Goal: Find specific page/section: Find specific page/section

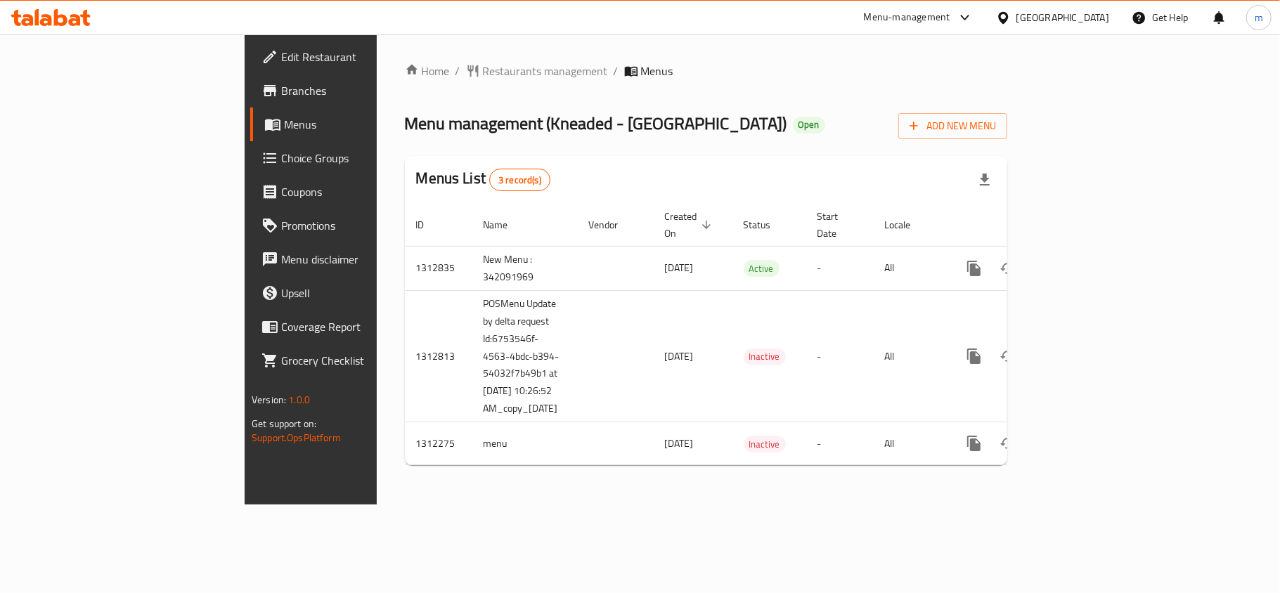
click at [715, 128] on div "Menu management ( Kneaded - 77 Valley ) Open Add [GEOGRAPHIC_DATA]" at bounding box center [706, 124] width 603 height 32
click at [377, 59] on div "Home / Restaurants management / Menus Menu management ( Kneaded - 77 Valley ) O…" at bounding box center [706, 269] width 659 height 470
click at [483, 66] on span "Restaurants management" at bounding box center [545, 71] width 125 height 17
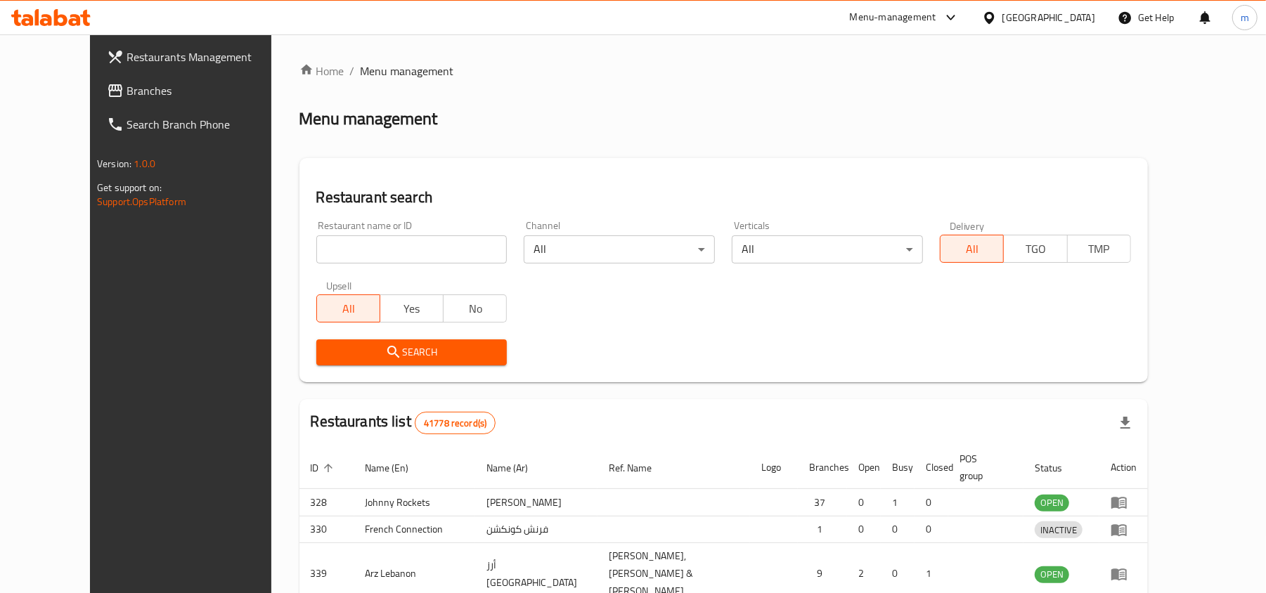
click at [296, 252] on div at bounding box center [633, 296] width 1266 height 593
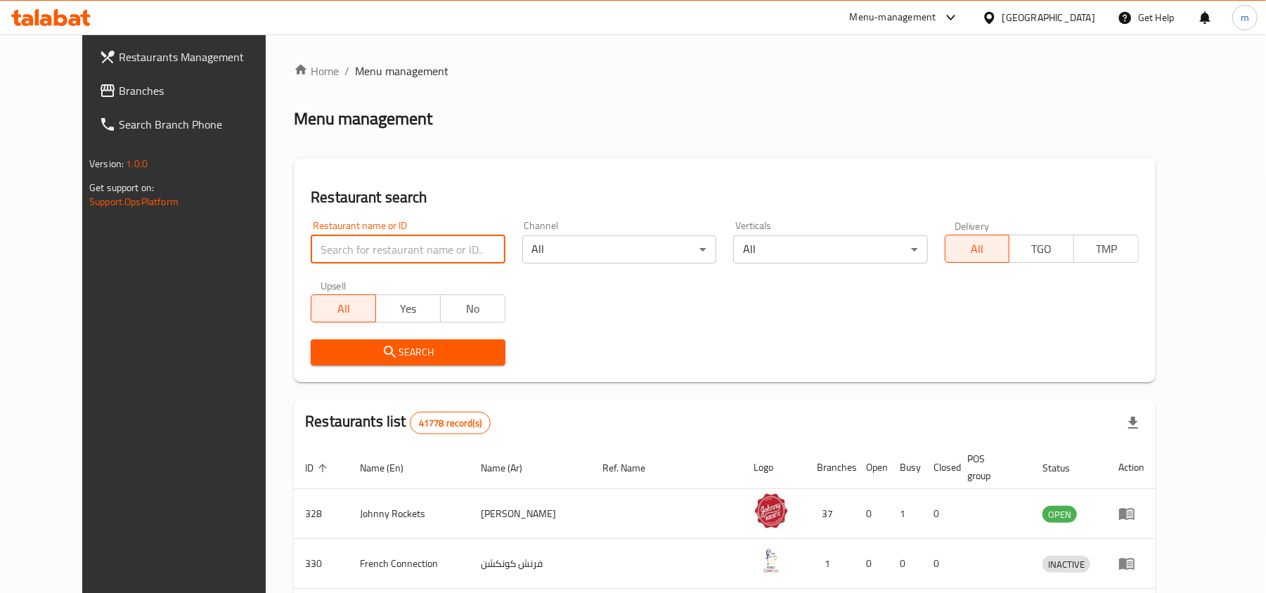
click at [311, 243] on input "search" at bounding box center [408, 250] width 194 height 28
paste input "706020"
type input "706020"
click button "Search" at bounding box center [408, 353] width 194 height 26
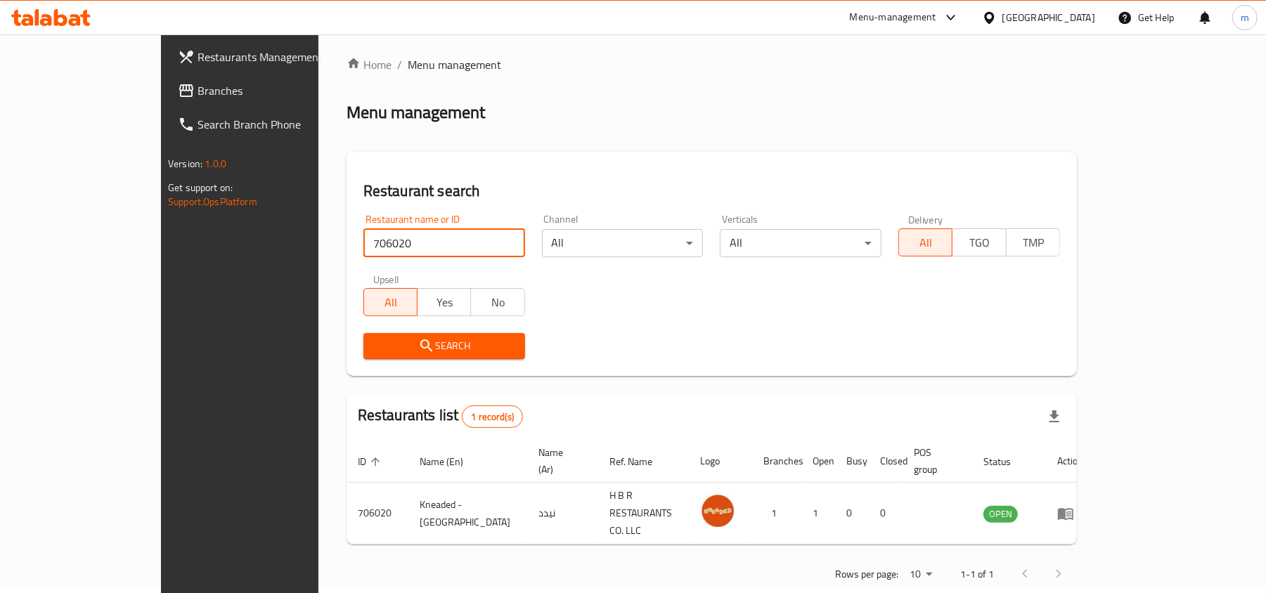
scroll to position [7, 0]
click at [1041, 15] on div "[GEOGRAPHIC_DATA]" at bounding box center [1049, 17] width 93 height 15
click at [408, 65] on span "Menu management" at bounding box center [455, 64] width 94 height 17
click at [76, 8] on div at bounding box center [51, 18] width 102 height 28
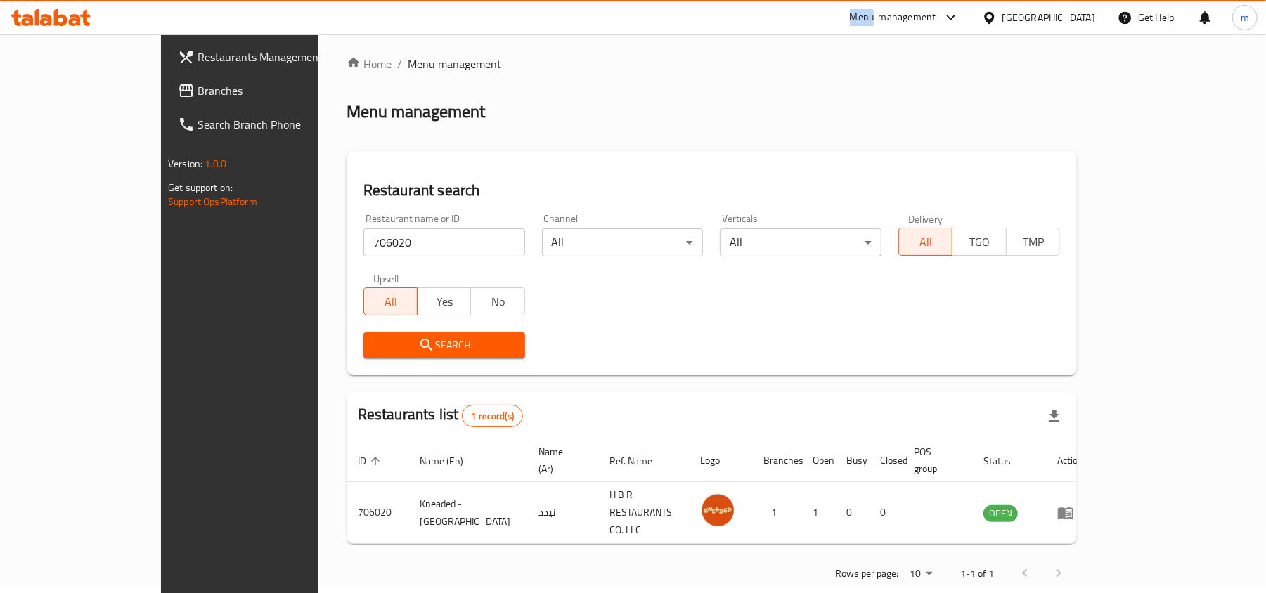
click at [70, 22] on icon at bounding box center [75, 20] width 12 height 12
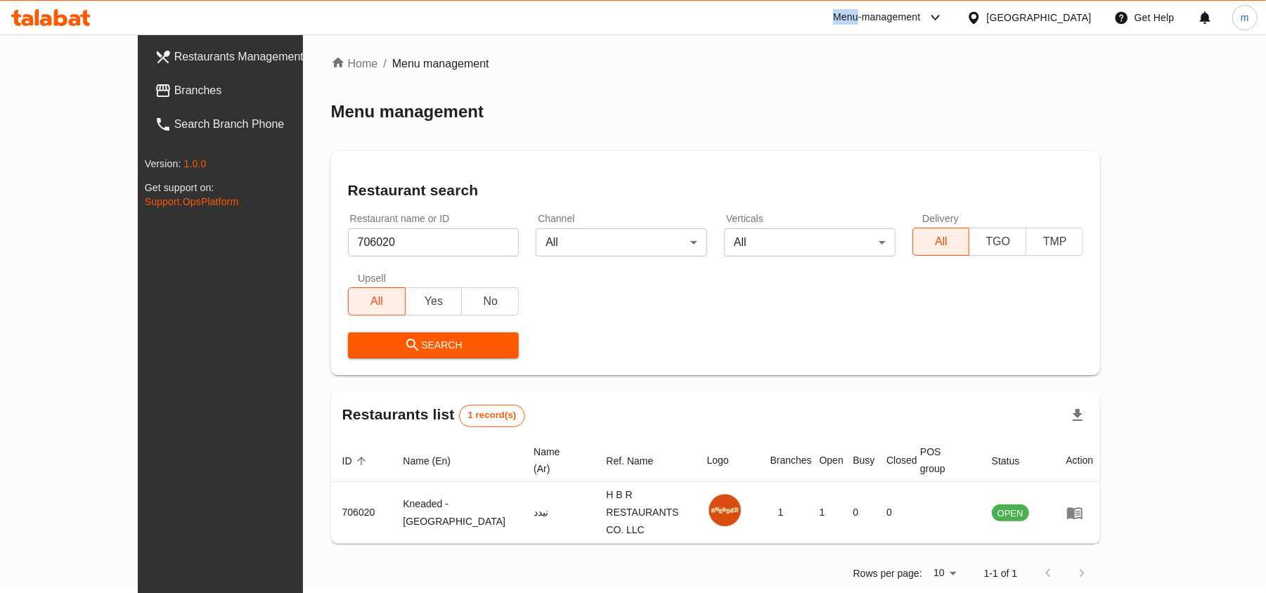
scroll to position [6, 0]
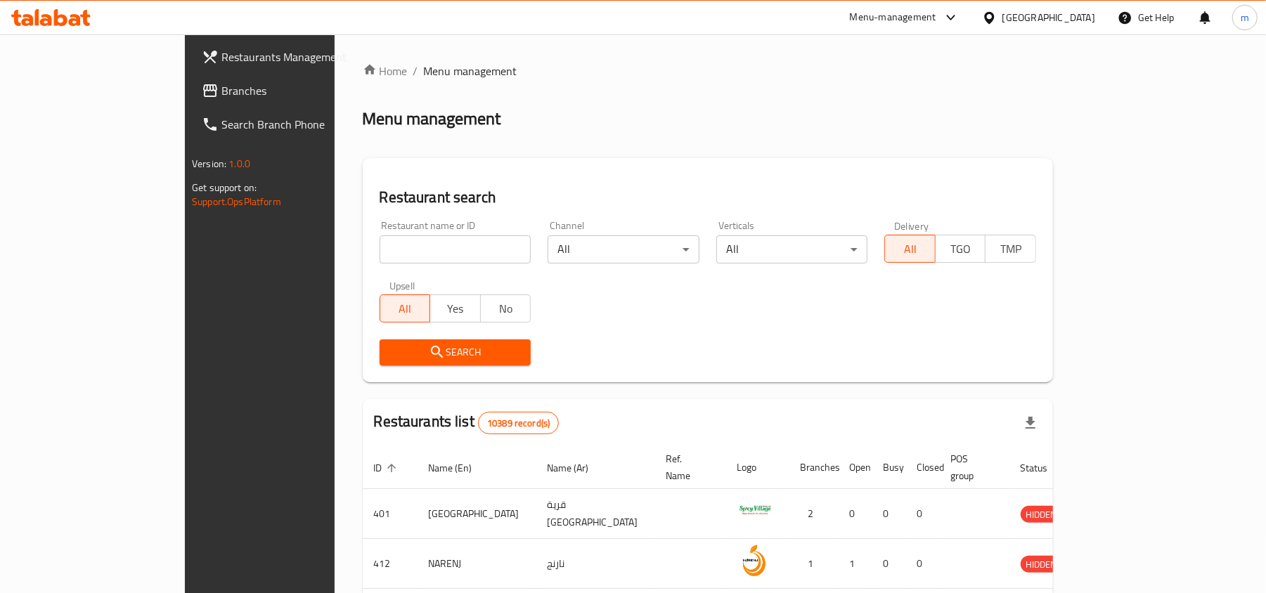
click at [191, 102] on link "Branches" at bounding box center [294, 91] width 206 height 34
